Goal: Navigation & Orientation: Find specific page/section

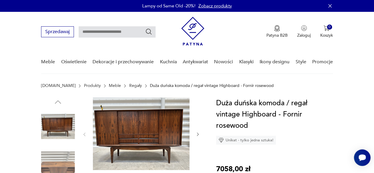
click at [150, 86] on p "Duża duńska komoda / regał vintage Highboard - Fornir rosewood" at bounding box center [212, 85] width 124 height 5
click at [129, 86] on link "Regały" at bounding box center [135, 85] width 13 height 5
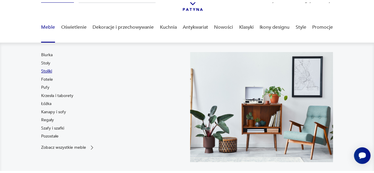
scroll to position [37, 0]
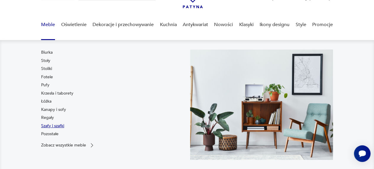
click at [46, 125] on link "Szafy i szafki" at bounding box center [52, 126] width 23 height 6
